Goal: Check status: Check status

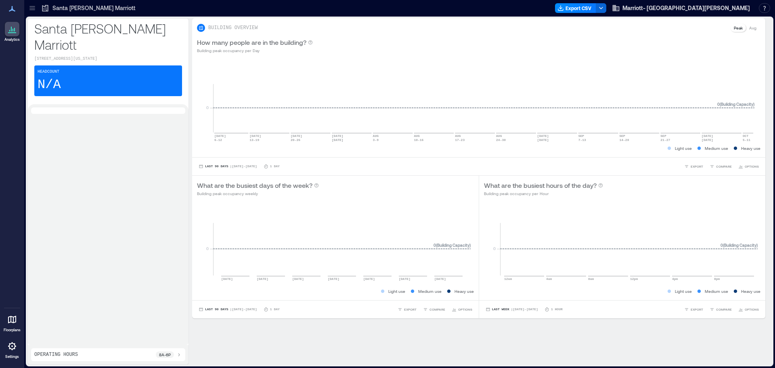
click at [13, 330] on p "Floorplans" at bounding box center [12, 330] width 17 height 5
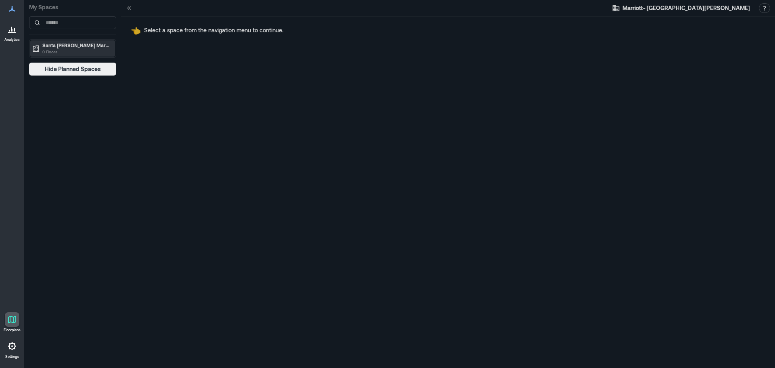
click at [56, 49] on p "0 Floors" at bounding box center [76, 51] width 68 height 6
click at [72, 46] on p "Santa [PERSON_NAME] Marriott" at bounding box center [76, 45] width 68 height 6
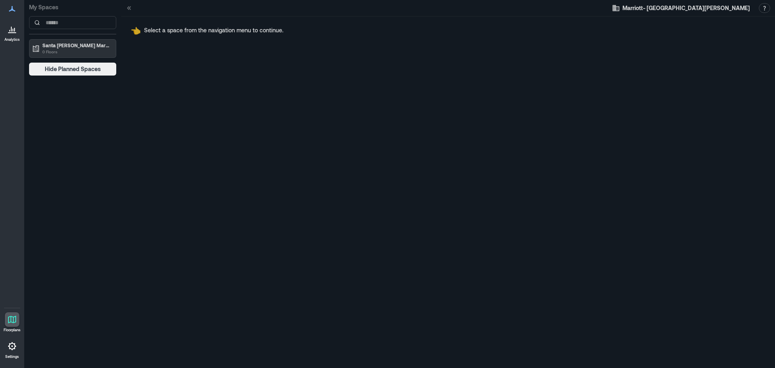
click at [4, 33] on link "Analytics" at bounding box center [12, 31] width 20 height 25
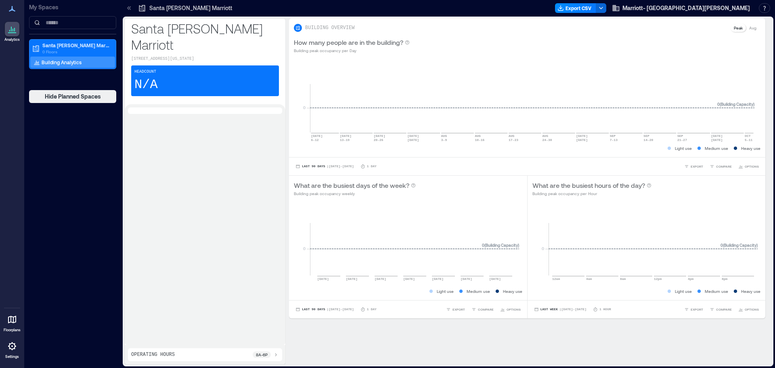
click at [18, 362] on div "Analytics Floorplans Settings" at bounding box center [12, 184] width 24 height 368
click at [11, 355] on p "Settings" at bounding box center [12, 356] width 14 height 5
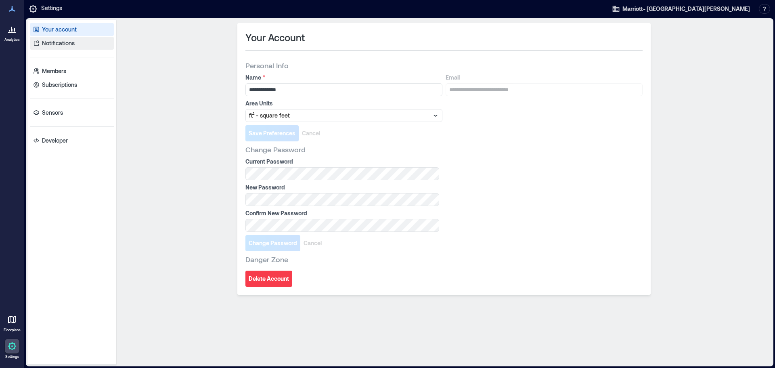
click at [65, 48] on link "Notifications" at bounding box center [72, 43] width 84 height 13
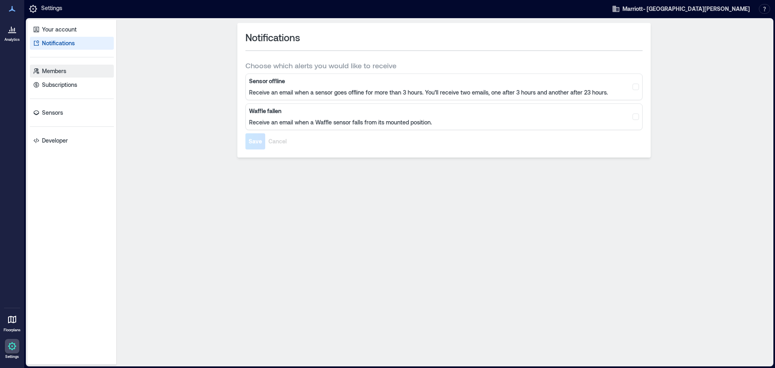
click at [66, 74] on p "Members" at bounding box center [54, 71] width 24 height 8
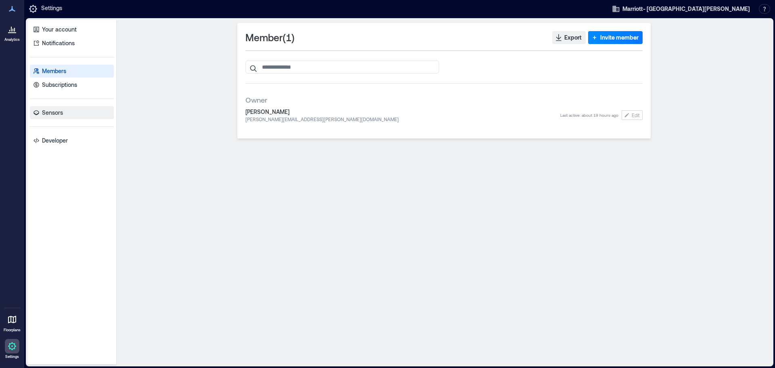
click at [63, 113] on link "Sensors" at bounding box center [72, 112] width 84 height 13
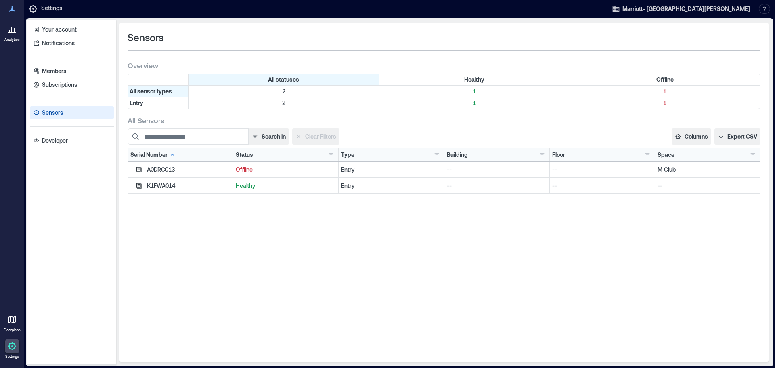
click at [421, 186] on div "Entry" at bounding box center [391, 186] width 100 height 8
click at [158, 185] on div "K1FWA014" at bounding box center [189, 186] width 84 height 8
drag, startPoint x: 242, startPoint y: 185, endPoint x: 179, endPoint y: 187, distance: 63.5
click at [242, 185] on p "Healthy" at bounding box center [286, 186] width 100 height 8
click at [139, 185] on icon "button" at bounding box center [139, 185] width 5 height 5
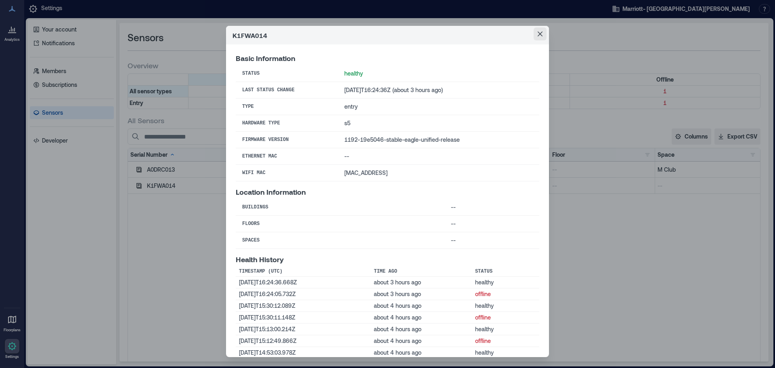
click at [534, 32] on button "Close" at bounding box center [540, 33] width 13 height 13
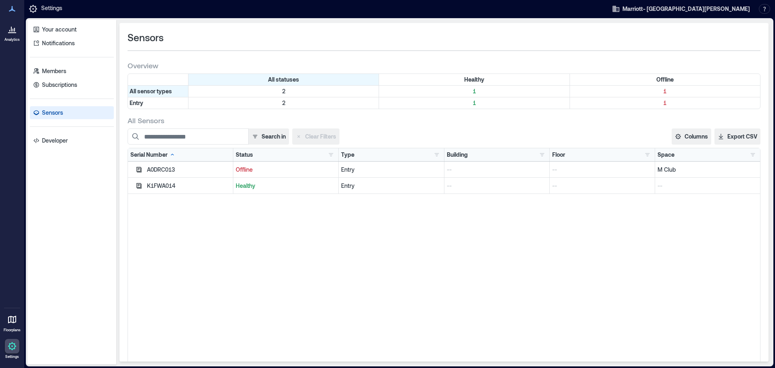
click at [17, 32] on div at bounding box center [12, 29] width 15 height 15
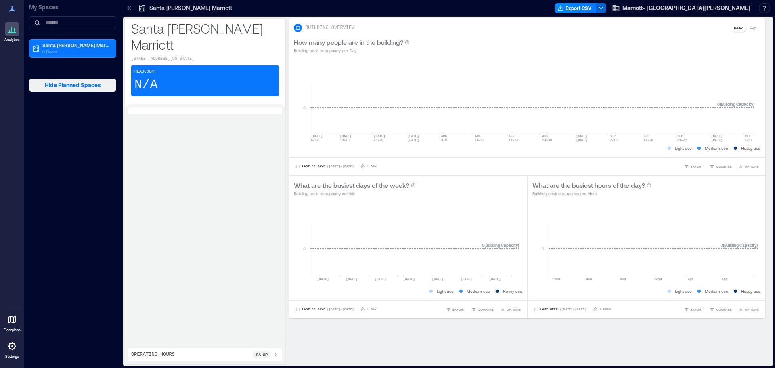
click at [51, 89] on button "Hide Planned Spaces" at bounding box center [72, 85] width 87 height 13
drag, startPoint x: 56, startPoint y: 85, endPoint x: 67, endPoint y: 87, distance: 11.4
click at [56, 85] on span "Show Planned Spaces" at bounding box center [73, 85] width 59 height 8
click at [83, 46] on p "Santa [PERSON_NAME] Marriott" at bounding box center [76, 45] width 68 height 6
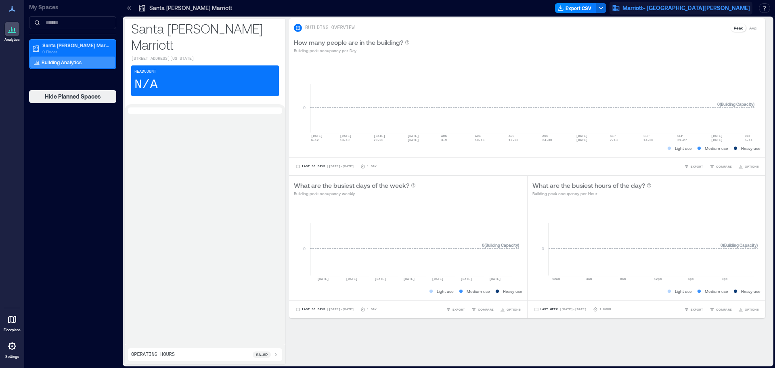
click at [730, 6] on span "Marriott- [GEOGRAPHIC_DATA][PERSON_NAME]" at bounding box center [687, 8] width 128 height 8
drag, startPoint x: 422, startPoint y: 97, endPoint x: 410, endPoint y: 113, distance: 20.3
click at [422, 98] on rect at bounding box center [532, 97] width 445 height 69
